Goal: Navigation & Orientation: Find specific page/section

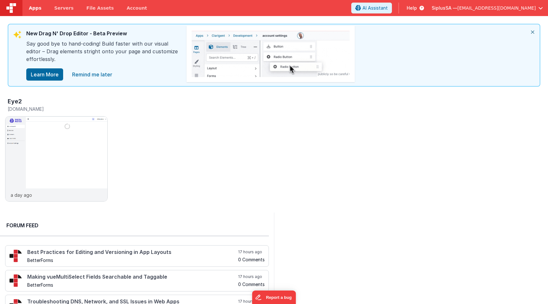
click at [33, 9] on span "Apps" at bounding box center [35, 8] width 12 height 6
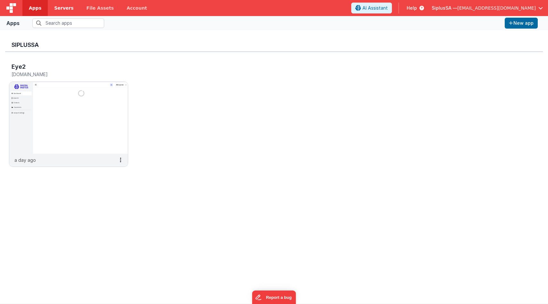
click at [59, 8] on span "Servers" at bounding box center [63, 8] width 19 height 6
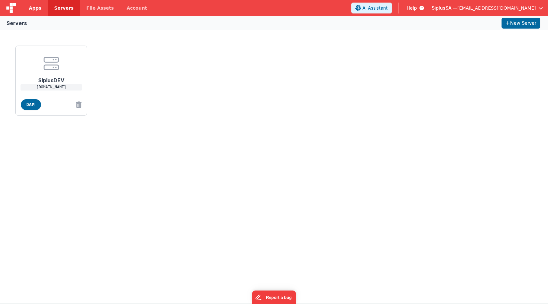
click at [35, 11] on link "Apps" at bounding box center [34, 8] width 25 height 16
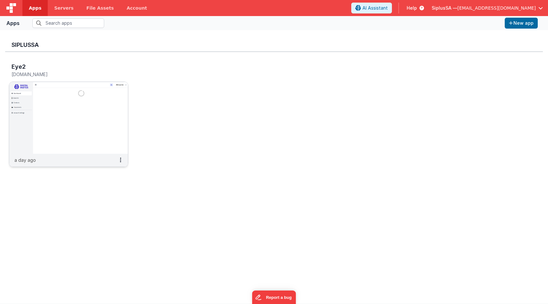
click at [63, 132] on img at bounding box center [68, 118] width 119 height 72
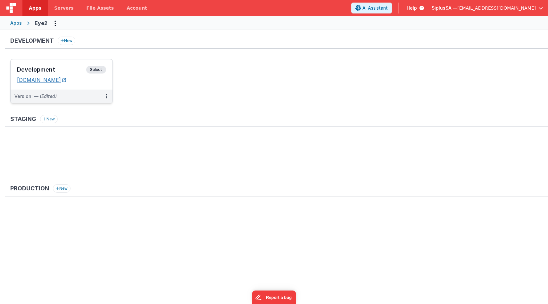
click at [50, 78] on link "[DOMAIN_NAME]" at bounding box center [41, 80] width 49 height 6
click at [15, 10] on img at bounding box center [11, 8] width 10 height 10
